Goal: Information Seeking & Learning: Learn about a topic

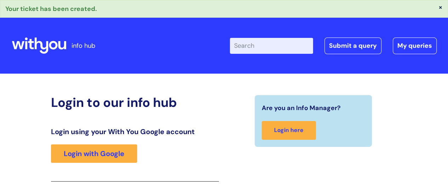
click at [51, 49] on icon at bounding box center [53, 45] width 9 height 9
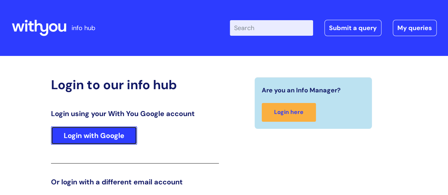
click at [102, 140] on link "Login with Google" at bounding box center [94, 136] width 86 height 18
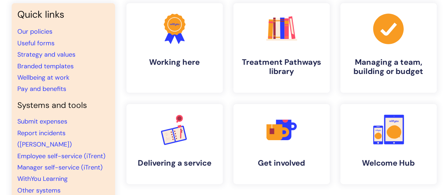
scroll to position [57, 0]
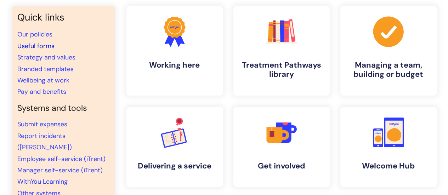
click at [37, 46] on link "Useful forms" at bounding box center [35, 46] width 37 height 9
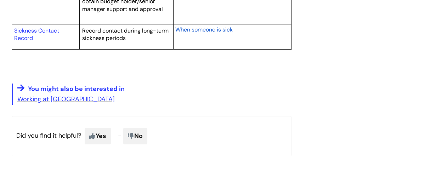
scroll to position [1348, 0]
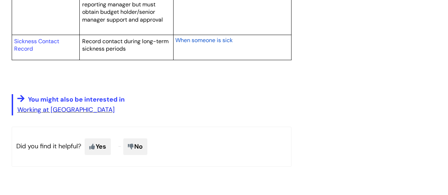
click at [66, 107] on link "Working at WithYou" at bounding box center [65, 110] width 97 height 9
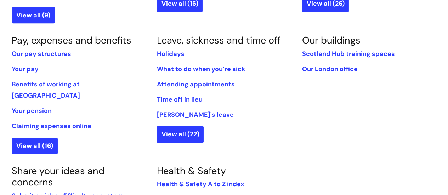
scroll to position [421, 0]
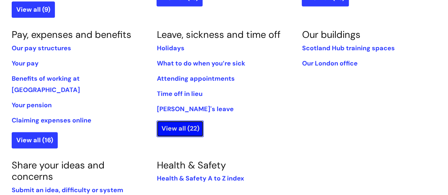
click at [178, 120] on link "View all (22)" at bounding box center [180, 128] width 47 height 16
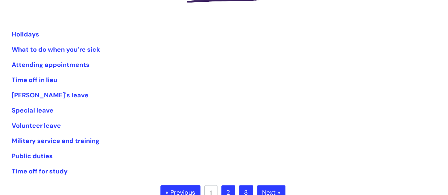
scroll to position [135, 0]
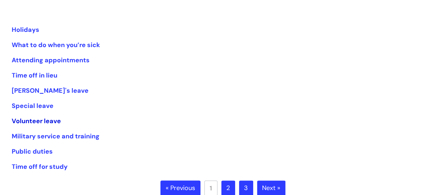
click at [48, 122] on link "Volunteer leave" at bounding box center [36, 121] width 49 height 9
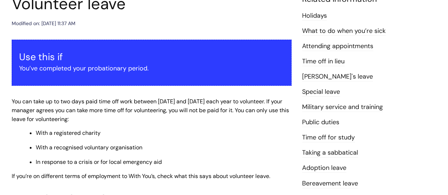
scroll to position [93, 0]
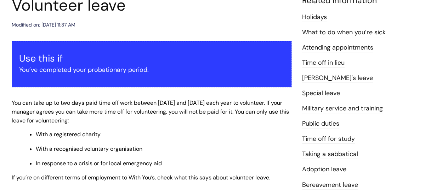
click at [331, 47] on link "Attending appointments" at bounding box center [337, 47] width 71 height 9
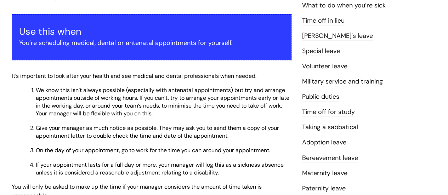
scroll to position [115, 0]
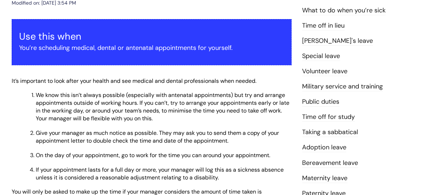
click at [319, 101] on link "Public duties" at bounding box center [320, 101] width 37 height 9
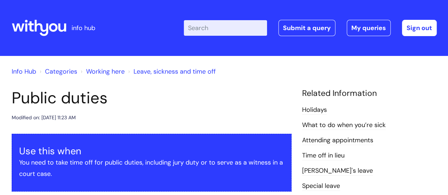
click at [103, 73] on link "Working here" at bounding box center [105, 71] width 39 height 9
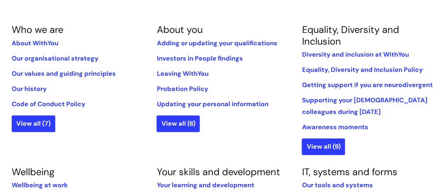
scroll to position [145, 0]
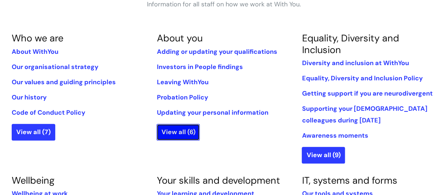
click at [175, 128] on link "View all (6)" at bounding box center [178, 132] width 43 height 16
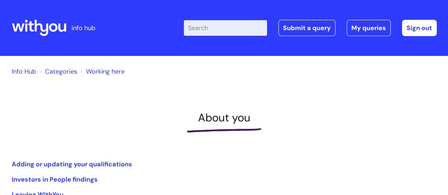
click at [101, 72] on link "Working here" at bounding box center [105, 71] width 39 height 9
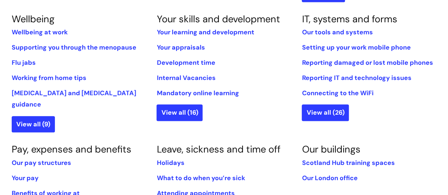
scroll to position [309, 0]
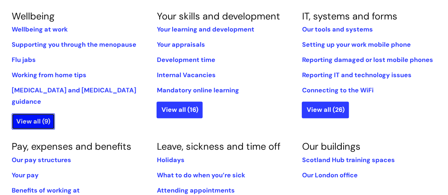
click at [31, 113] on link "View all (9)" at bounding box center [33, 121] width 43 height 16
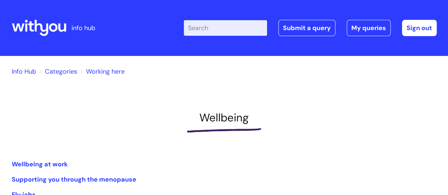
click at [96, 72] on link "Working here" at bounding box center [105, 71] width 39 height 9
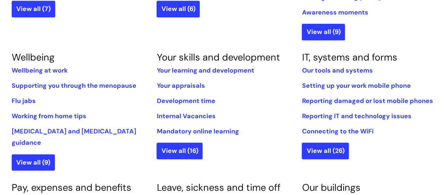
scroll to position [255, 0]
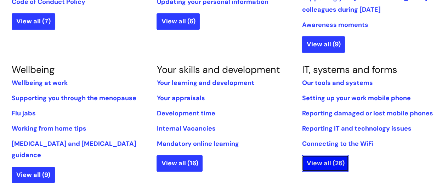
click at [319, 163] on link "View all (26)" at bounding box center [325, 163] width 47 height 16
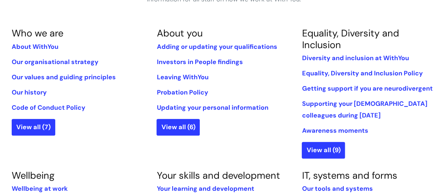
scroll to position [146, 0]
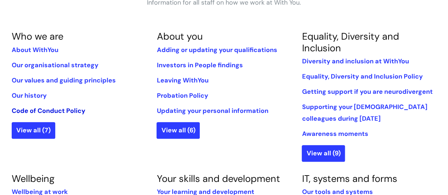
click at [60, 110] on link "Code of Conduct Policy" at bounding box center [49, 111] width 74 height 9
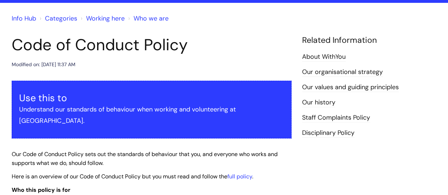
scroll to position [50, 0]
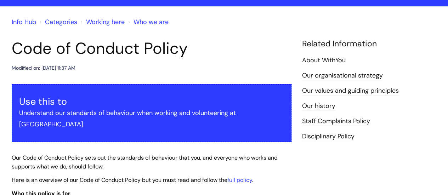
click at [67, 22] on link "Categories" at bounding box center [61, 22] width 32 height 9
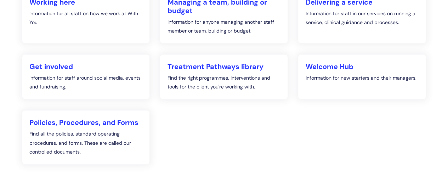
scroll to position [147, 0]
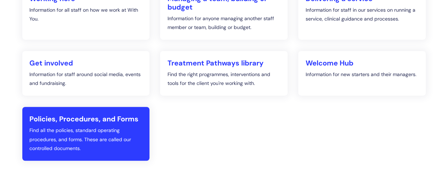
click at [79, 120] on h2 "Policies, Procedures, and Forms" at bounding box center [85, 119] width 113 height 9
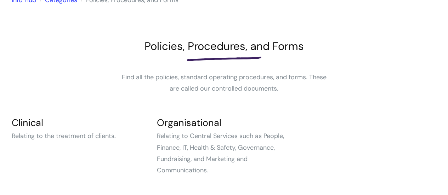
scroll to position [63, 0]
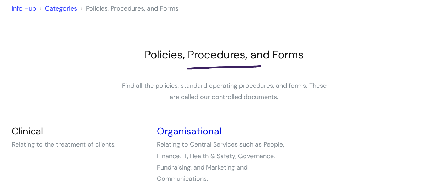
click at [191, 128] on link "Organisational" at bounding box center [189, 131] width 64 height 12
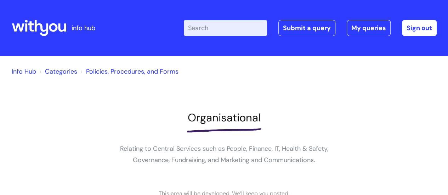
click at [69, 71] on link "Categories" at bounding box center [61, 71] width 32 height 9
